Goal: Transaction & Acquisition: Register for event/course

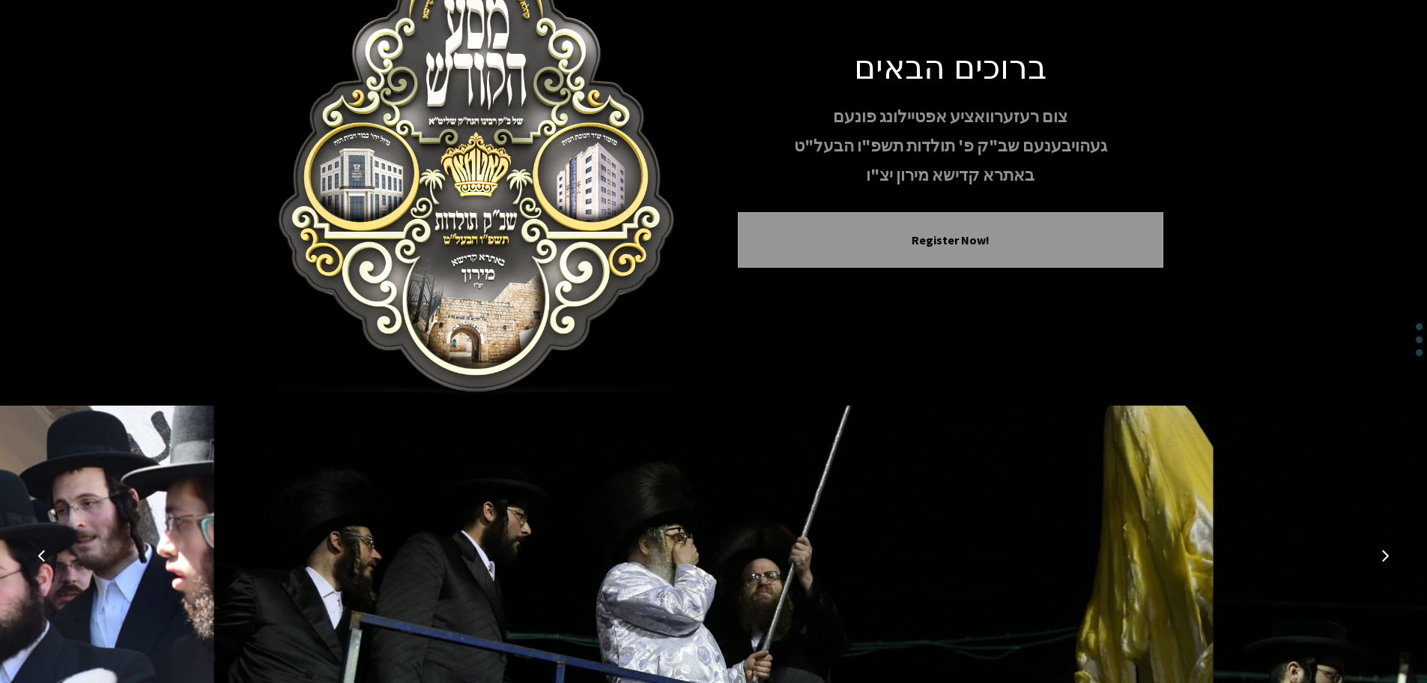
scroll to position [154, 0]
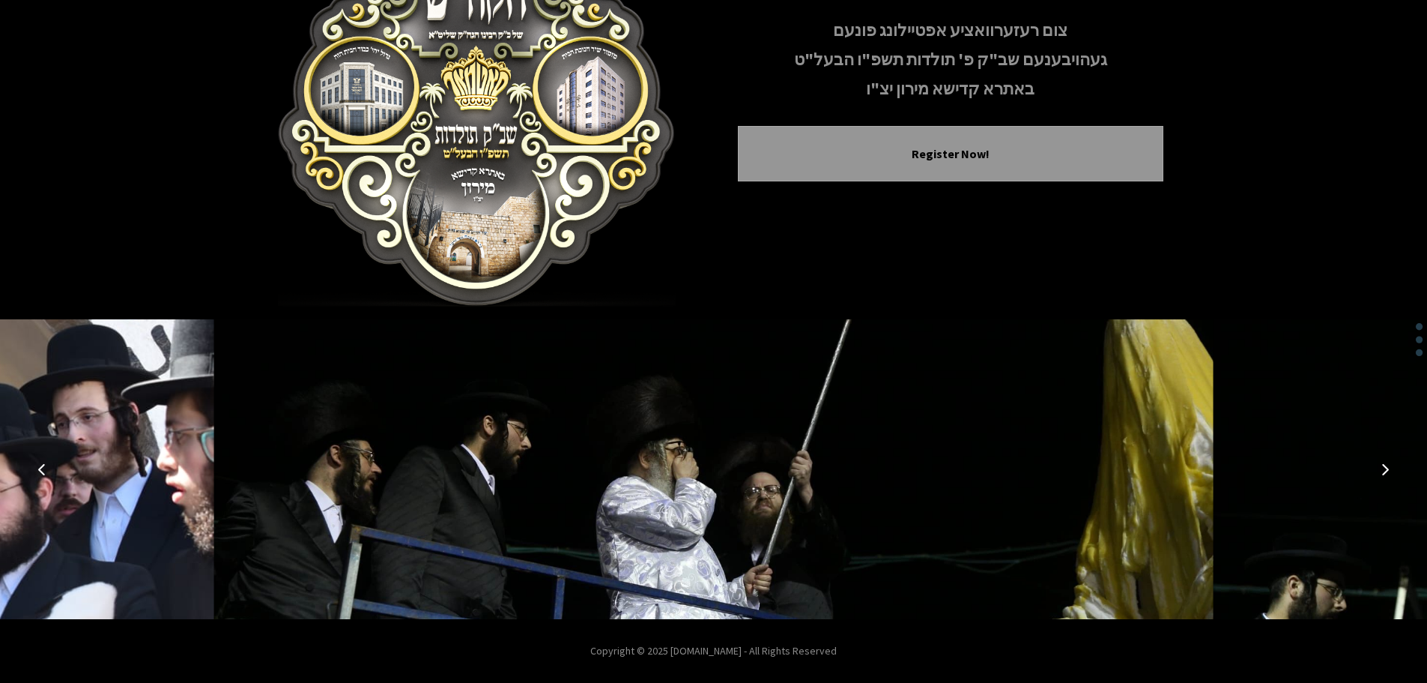
click at [42, 459] on button "Previous image" at bounding box center [42, 469] width 36 height 36
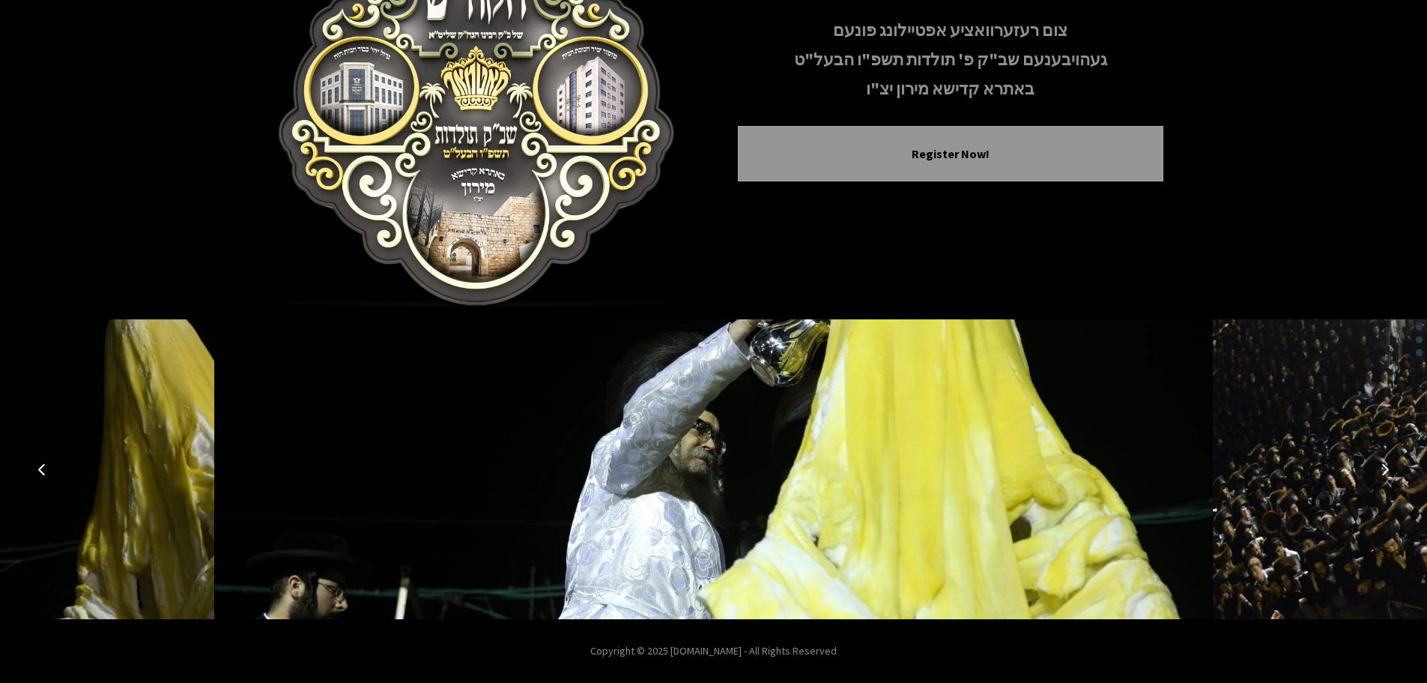
click at [40, 470] on icon "Previous image" at bounding box center [42, 469] width 12 height 12
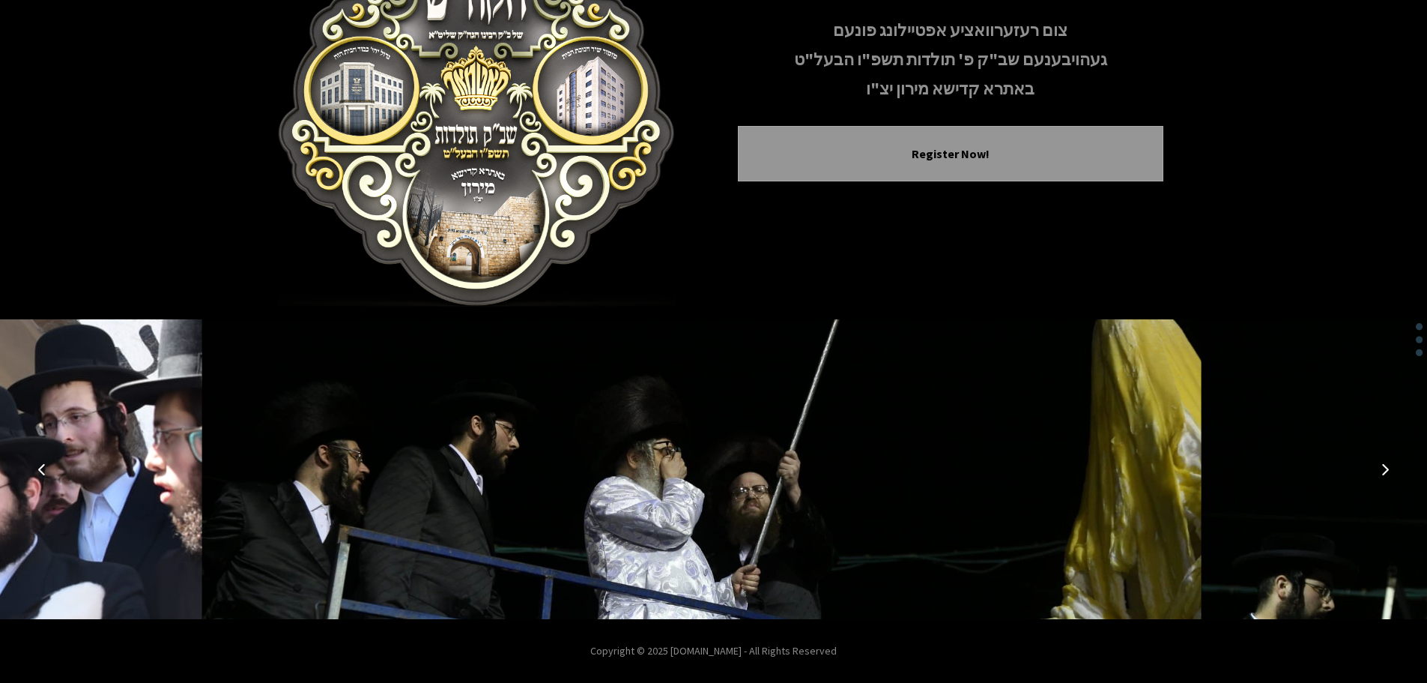
click at [40, 470] on icon "Previous image" at bounding box center [42, 469] width 12 height 12
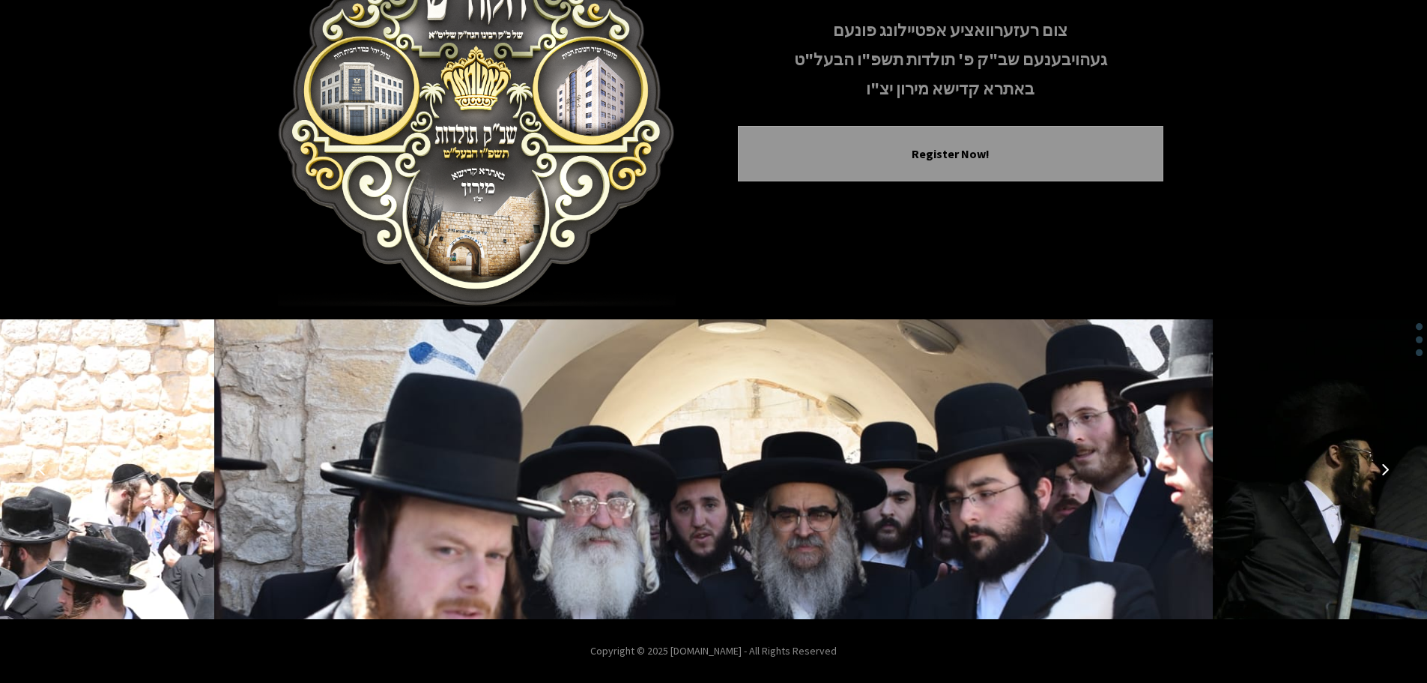
click at [40, 470] on icon "Previous image" at bounding box center [42, 469] width 12 height 12
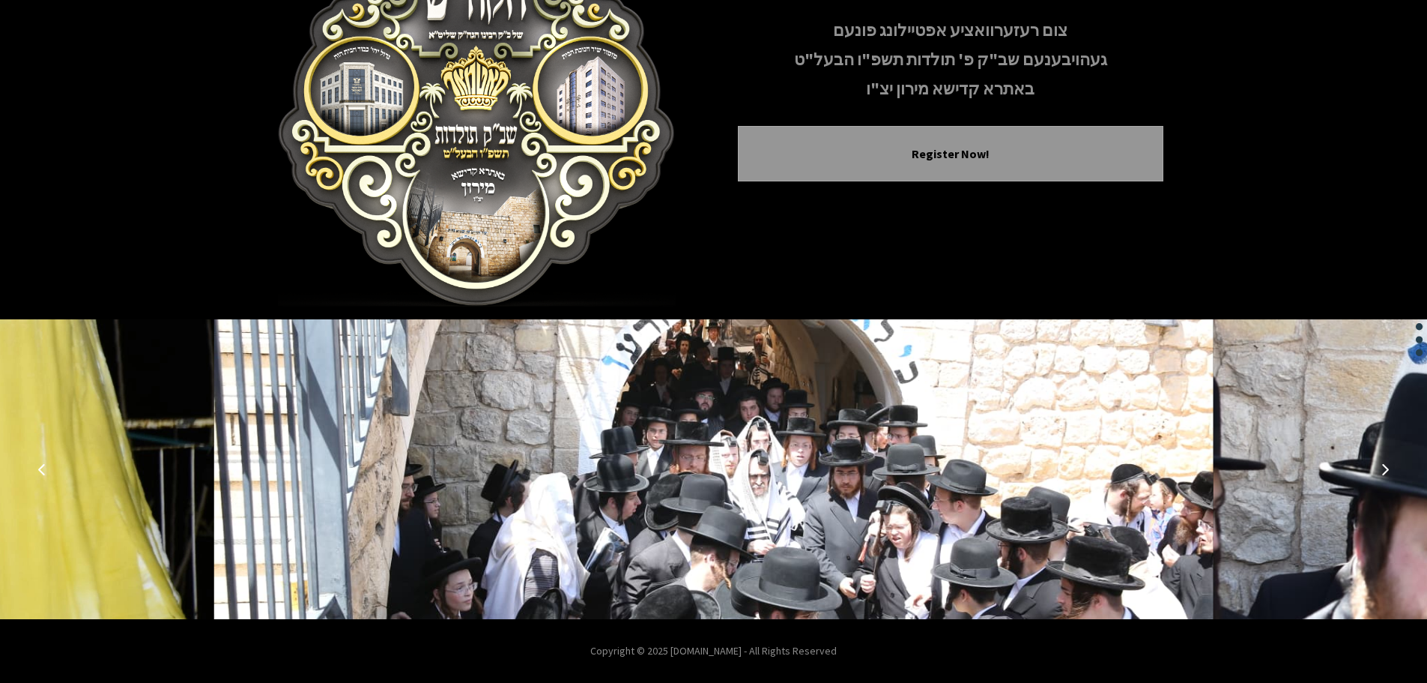
click at [40, 470] on icon "Previous image" at bounding box center [42, 469] width 12 height 12
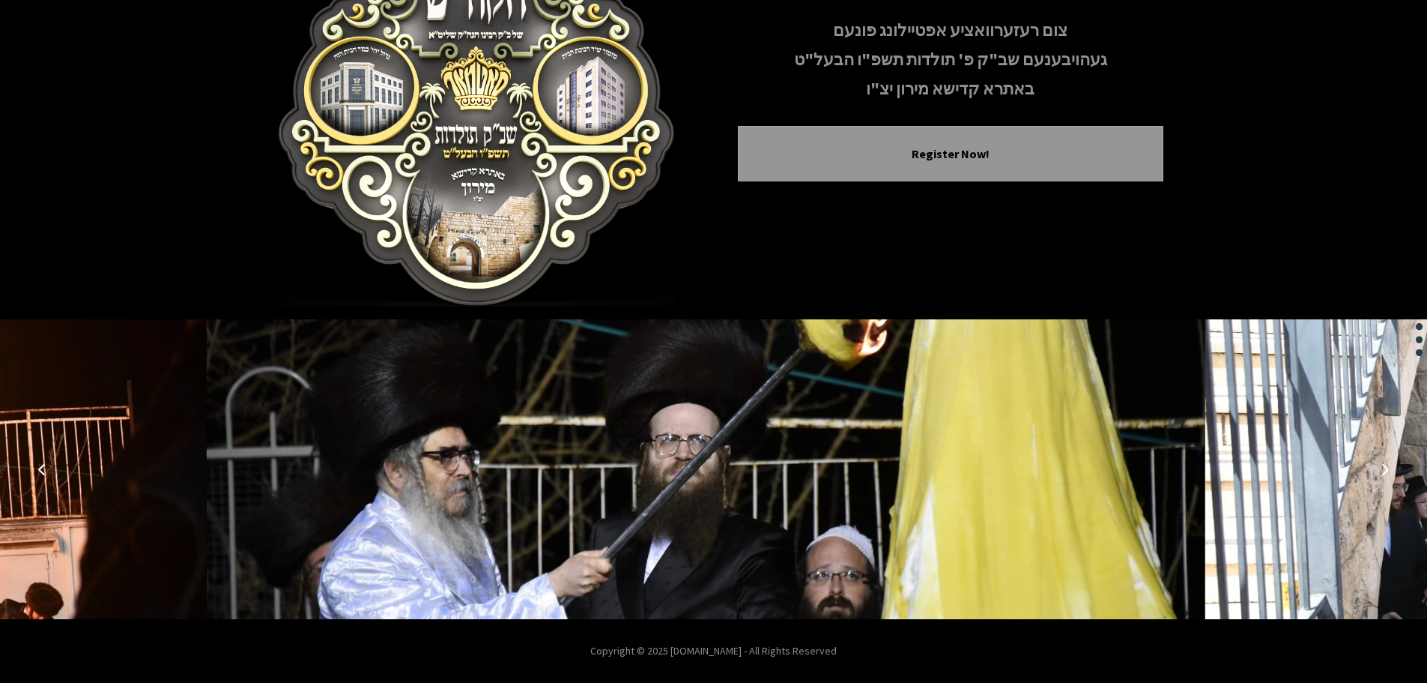
click at [40, 470] on icon "Previous image" at bounding box center [42, 469] width 12 height 12
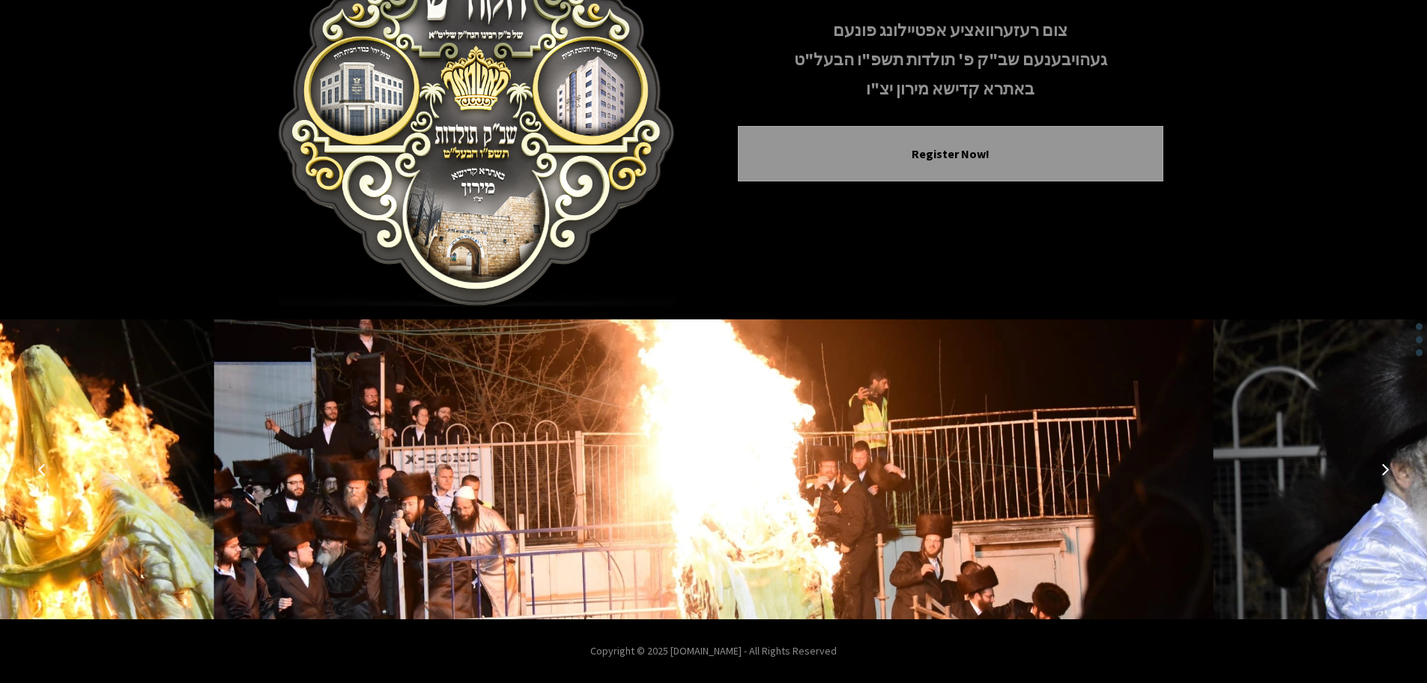
click at [40, 470] on icon "Previous image" at bounding box center [42, 469] width 12 height 12
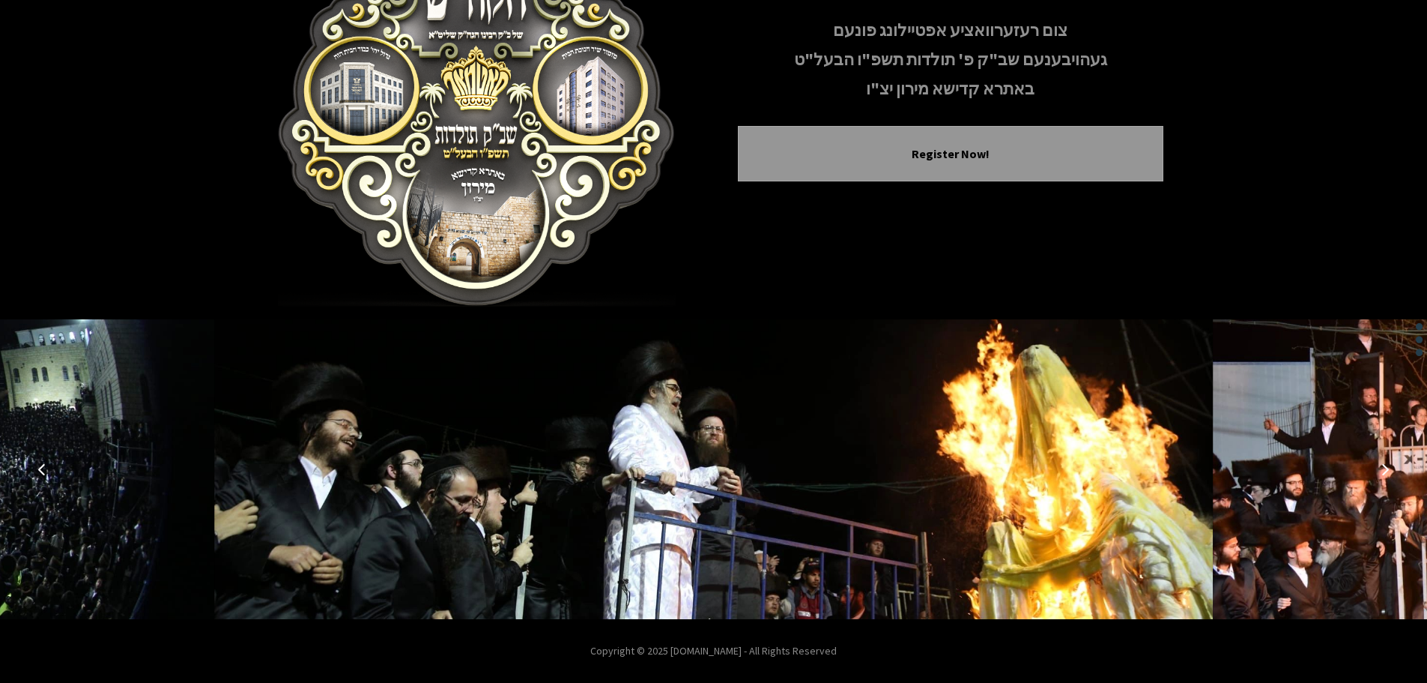
click at [40, 470] on icon "Previous image" at bounding box center [42, 469] width 12 height 12
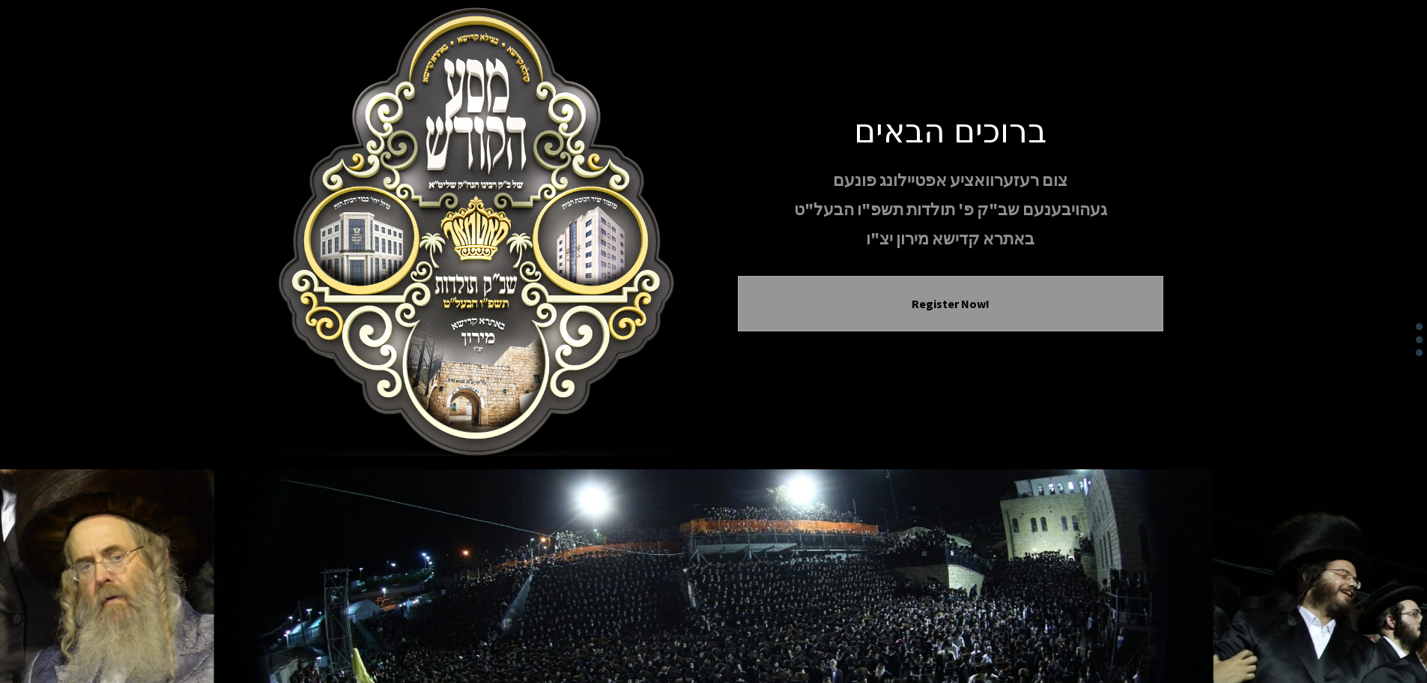
scroll to position [0, 0]
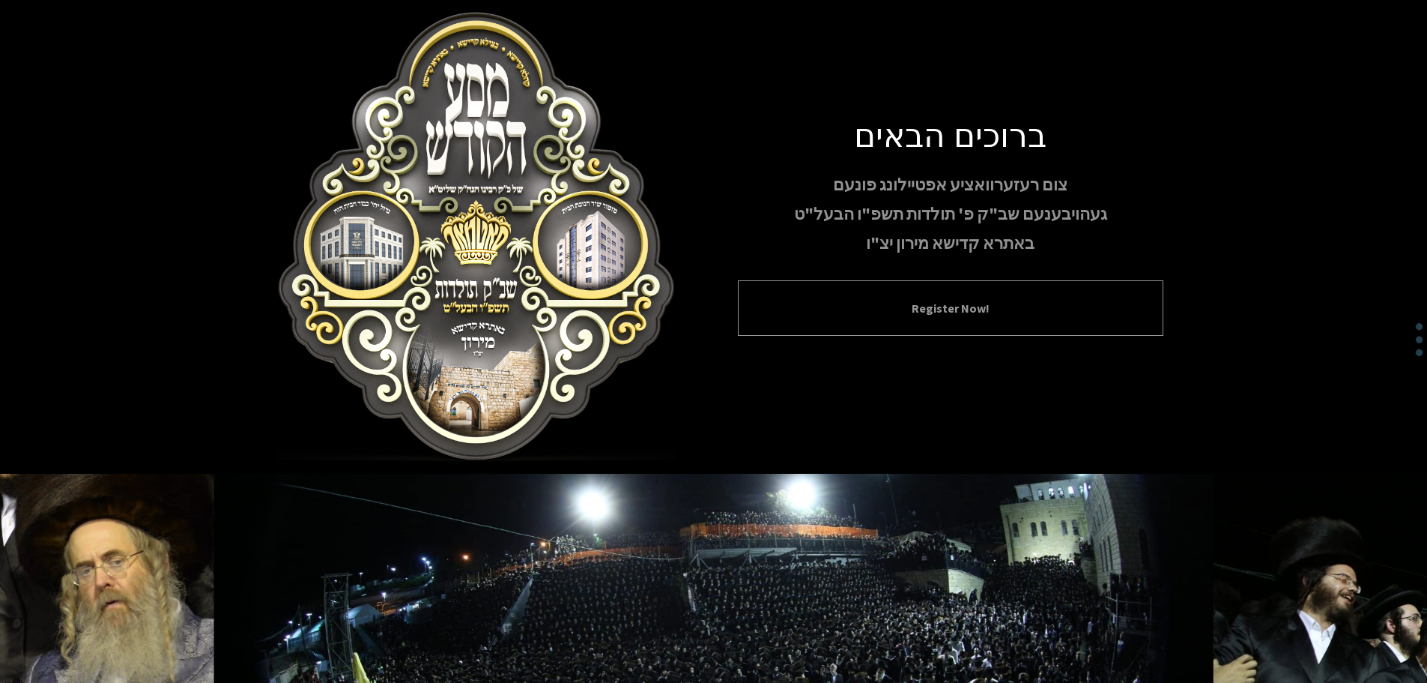
click at [787, 307] on button "Register Now!" at bounding box center [951, 308] width 388 height 18
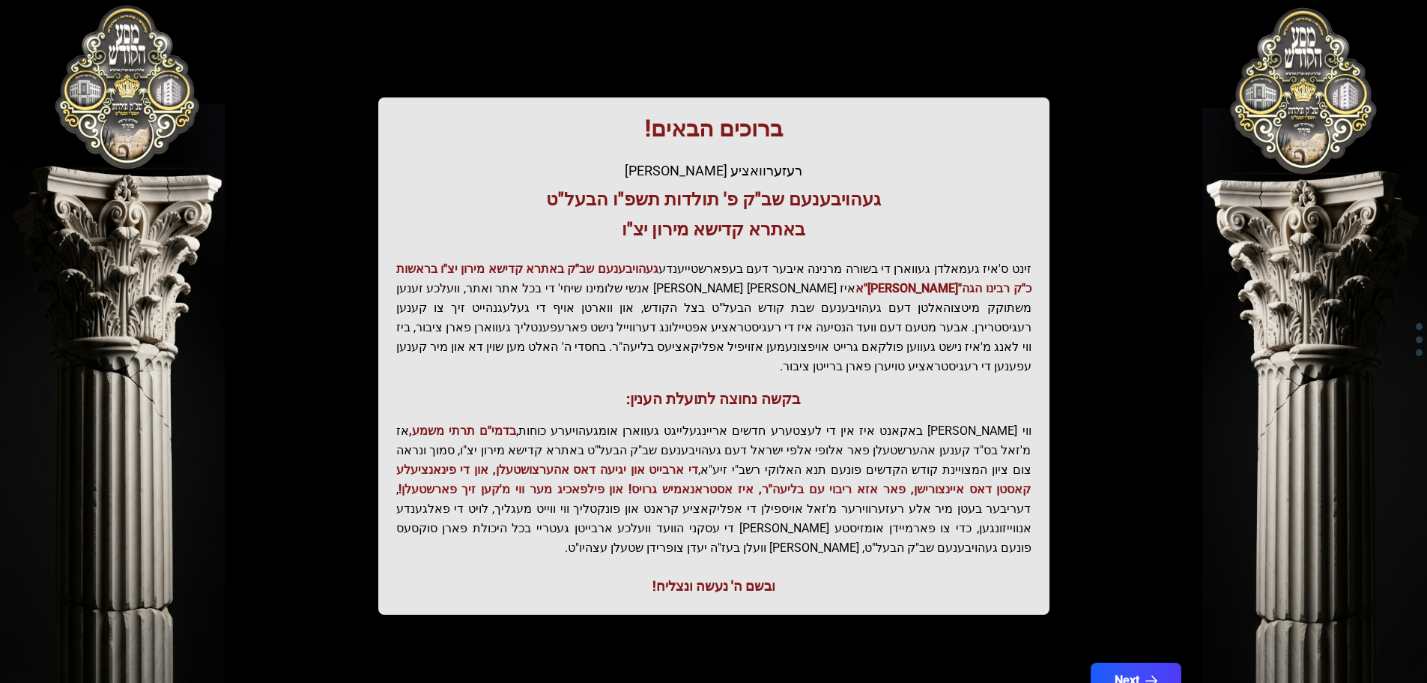
scroll to position [185, 0]
